Goal: Information Seeking & Learning: Learn about a topic

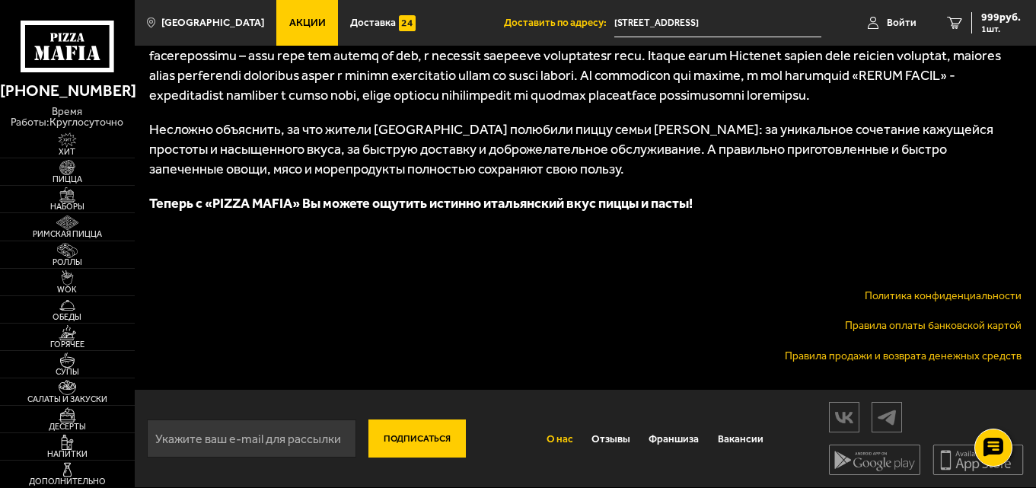
scroll to position [990, 0]
click at [942, 332] on link "Правила оплаты банковской картой" at bounding box center [933, 325] width 177 height 13
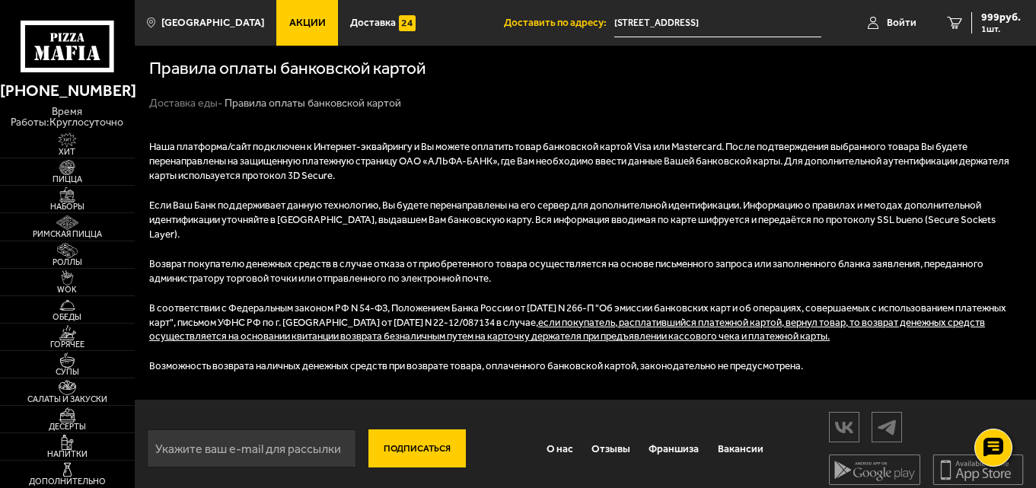
scroll to position [1, 0]
click at [751, 433] on link "Вакансии" at bounding box center [741, 447] width 64 height 35
